Goal: Check status: Verify the current state of an ongoing process or item

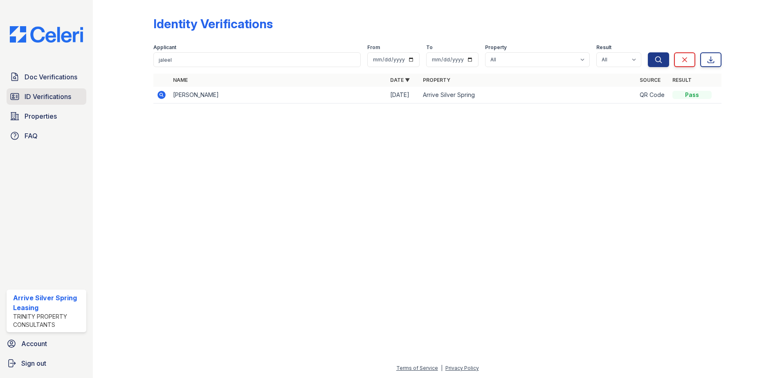
click at [35, 95] on span "ID Verifications" at bounding box center [48, 97] width 47 height 10
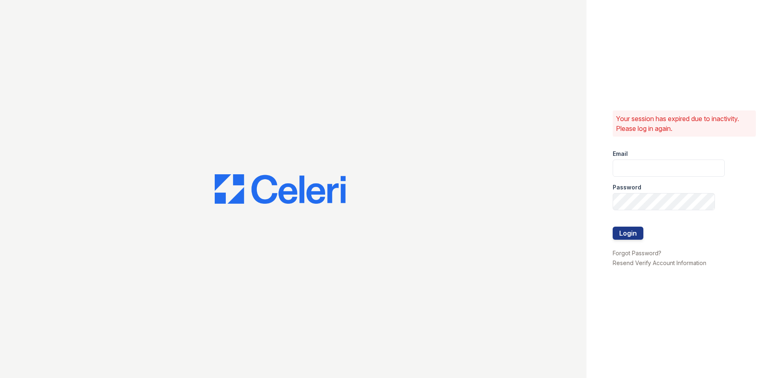
type input "[EMAIL_ADDRESS][DOMAIN_NAME]"
click at [625, 234] on button "Login" at bounding box center [627, 232] width 31 height 13
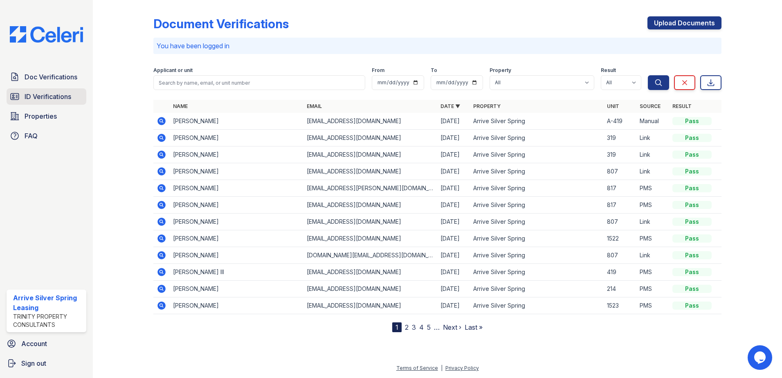
click at [36, 93] on span "ID Verifications" at bounding box center [48, 97] width 47 height 10
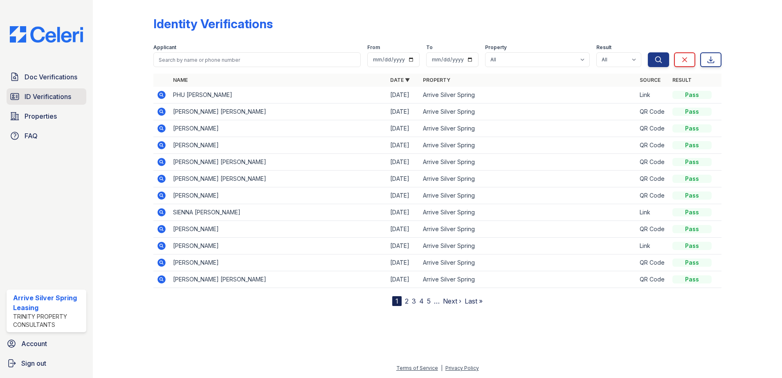
click at [38, 95] on span "ID Verifications" at bounding box center [48, 97] width 47 height 10
click at [46, 78] on span "Doc Verifications" at bounding box center [51, 77] width 53 height 10
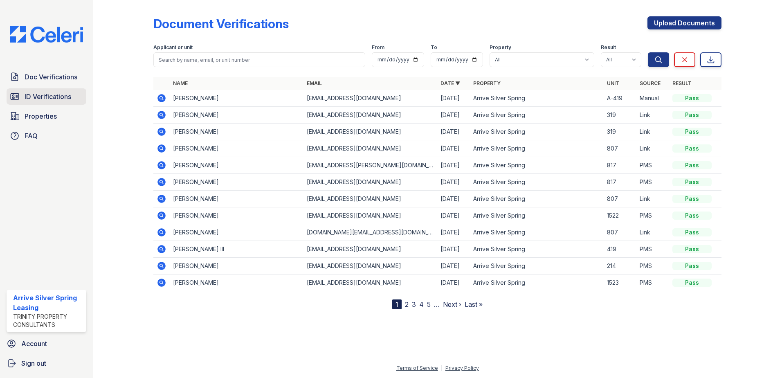
click at [38, 89] on link "ID Verifications" at bounding box center [47, 96] width 80 height 16
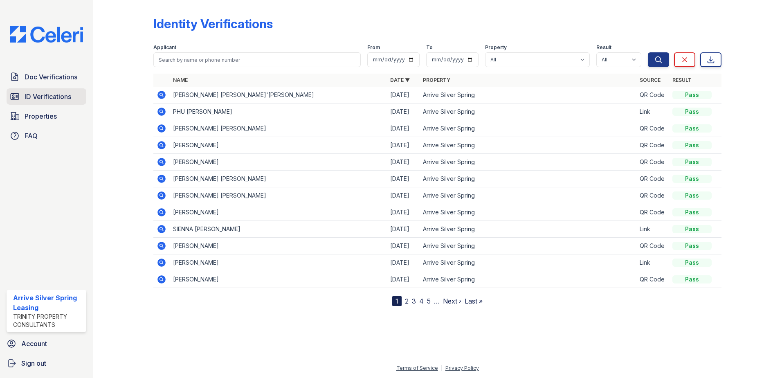
click at [52, 91] on link "ID Verifications" at bounding box center [47, 96] width 80 height 16
click at [161, 93] on icon at bounding box center [162, 95] width 10 height 10
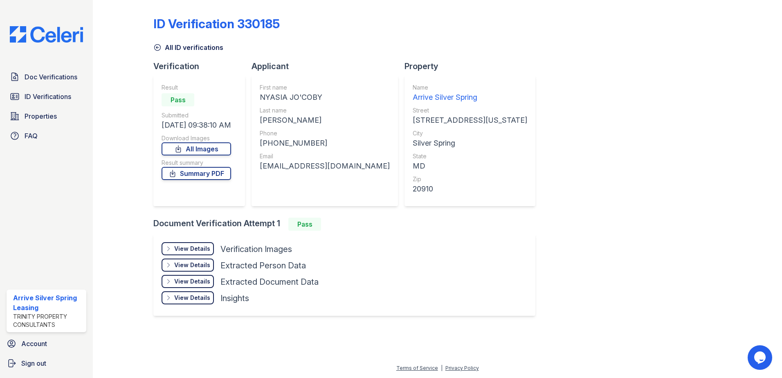
click at [171, 246] on icon at bounding box center [168, 248] width 7 height 7
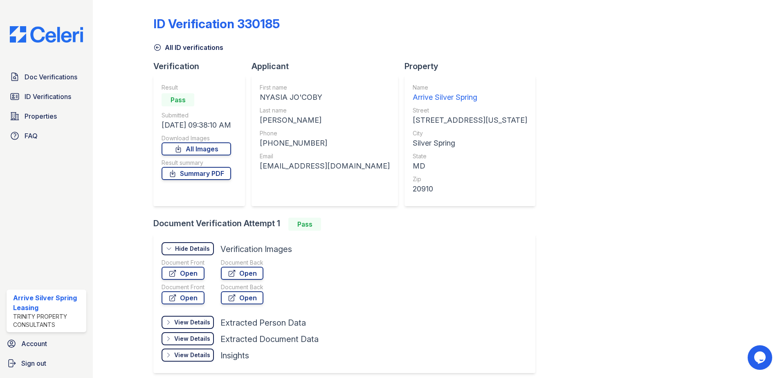
click at [169, 247] on icon at bounding box center [169, 248] width 7 height 7
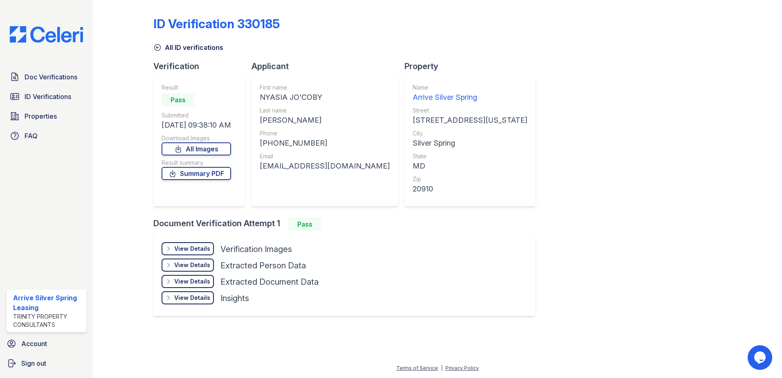
click at [179, 248] on div "View Details" at bounding box center [192, 248] width 36 height 8
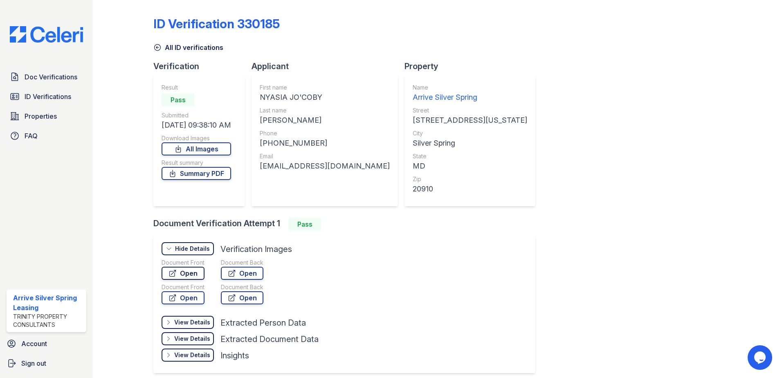
click at [184, 273] on link "Open" at bounding box center [182, 272] width 43 height 13
click at [500, 199] on div "ID Verification 330185 All ID verifications Verification Result Pass Submitted …" at bounding box center [437, 193] width 568 height 381
